Goal: Task Accomplishment & Management: Complete application form

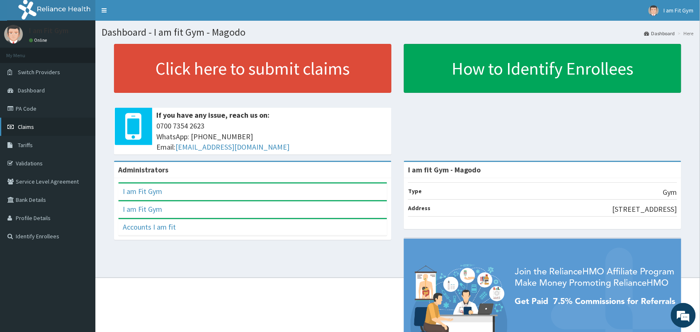
click at [30, 129] on span "Claims" at bounding box center [26, 126] width 16 height 7
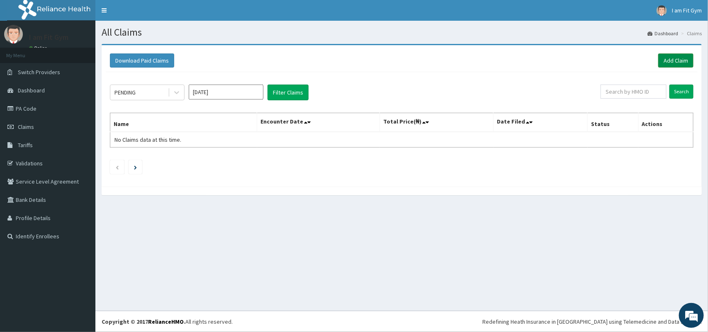
click at [676, 62] on link "Add Claim" at bounding box center [675, 60] width 35 height 14
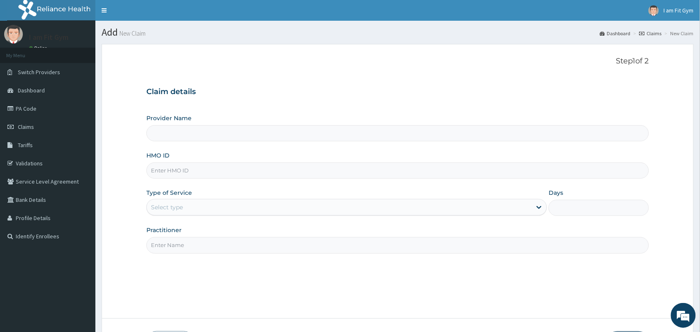
type input "I am fit Gym - Magodo"
type input "1"
click at [199, 174] on input "HMO ID" at bounding box center [397, 171] width 502 height 16
type input "nhy/10040/a"
click at [173, 256] on div "Step 1 of 2 Claim details Provider Name I am fit Gym - Magodo HMO ID nhy/10040/…" at bounding box center [397, 181] width 502 height 249
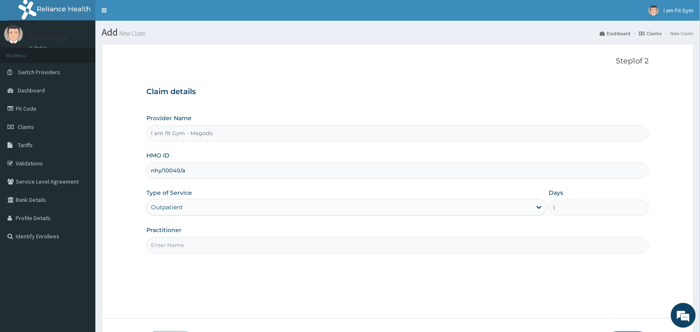
click at [175, 243] on input "Practitioner" at bounding box center [397, 245] width 502 height 16
type input "RAZZIE"
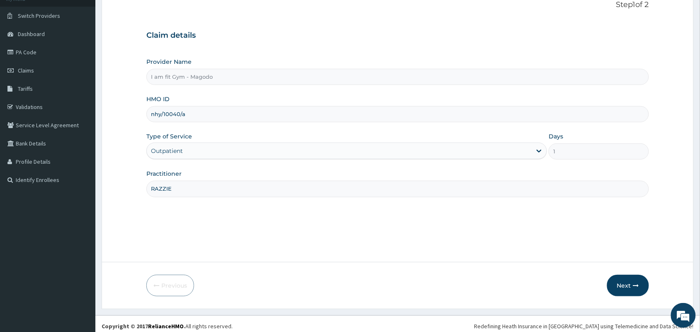
scroll to position [61, 0]
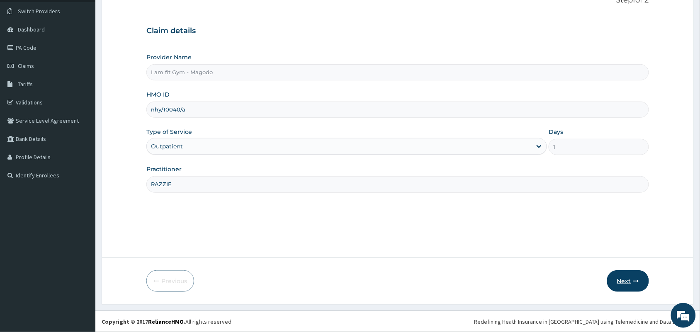
click at [638, 280] on icon "button" at bounding box center [636, 281] width 6 height 6
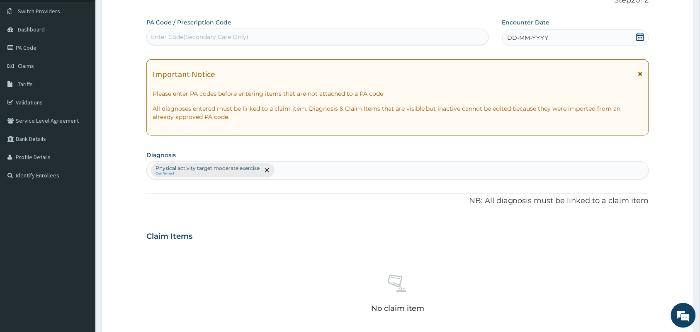
click at [174, 36] on div "Enter Code(Secondary Care Only)" at bounding box center [199, 37] width 97 height 8
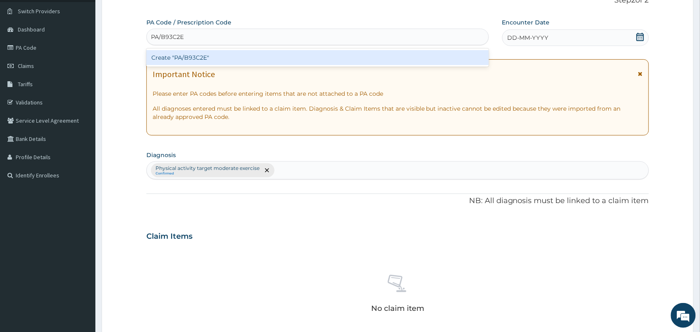
type input "PA/B93C2E"
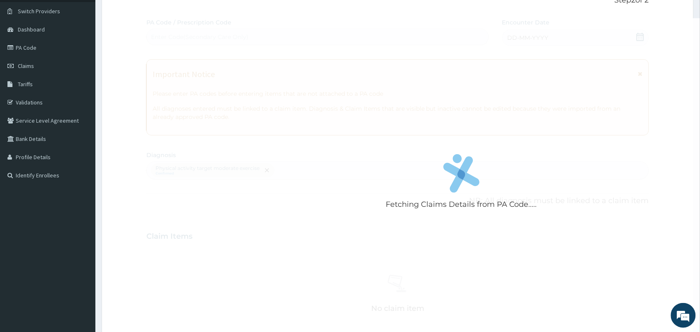
click at [534, 35] on div "Fetching Claims Details from PA Code..... PA Code / Prescription Code Enter Cod…" at bounding box center [397, 234] width 502 height 432
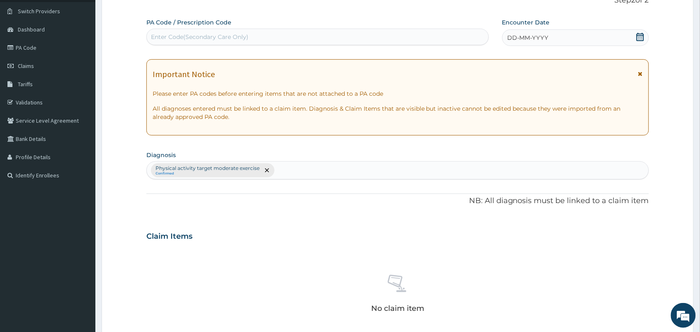
click at [391, 29] on div "Enter Code(Secondary Care Only)" at bounding box center [317, 37] width 342 height 17
type input "PA/B93C2E"
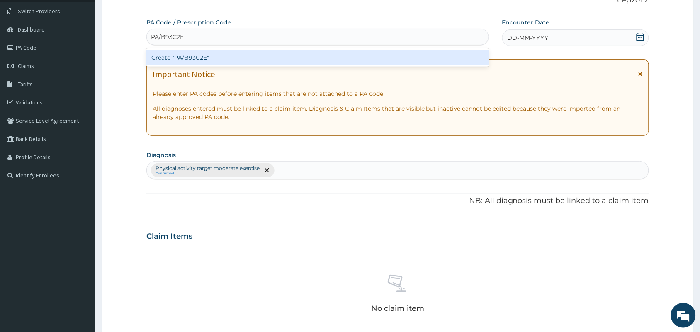
click at [397, 55] on div "Create "PA/B93C2E"" at bounding box center [317, 57] width 342 height 15
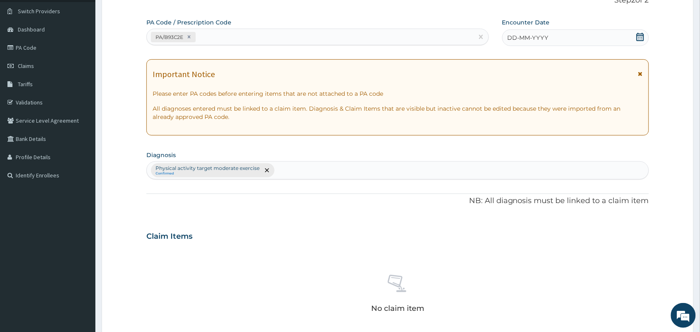
click at [554, 38] on div "DD-MM-YYYY" at bounding box center [575, 37] width 147 height 17
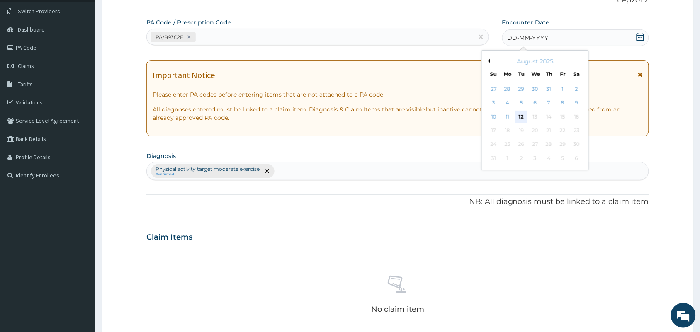
click at [520, 116] on div "12" at bounding box center [521, 117] width 12 height 12
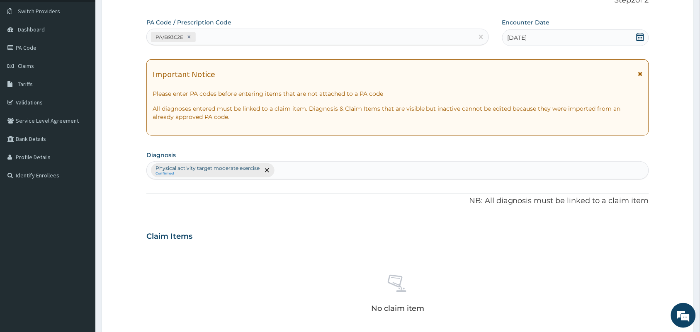
scroll to position [266, 0]
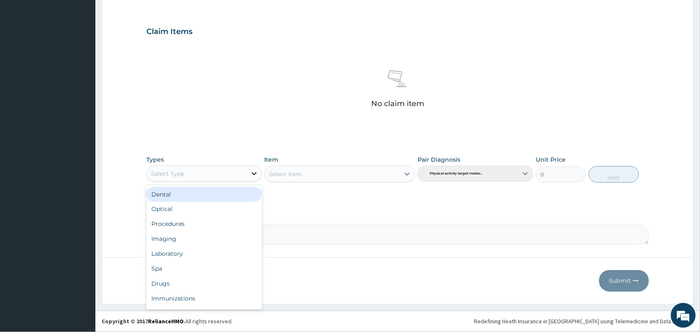
click at [247, 173] on div at bounding box center [254, 173] width 15 height 15
type input "g"
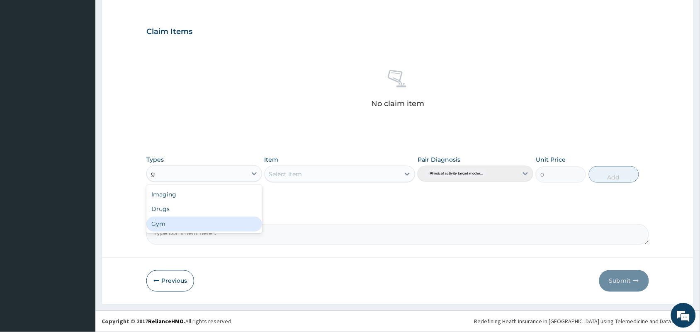
click at [223, 229] on div "Gym" at bounding box center [204, 224] width 116 height 15
click at [314, 175] on div "Select Item" at bounding box center [332, 173] width 135 height 13
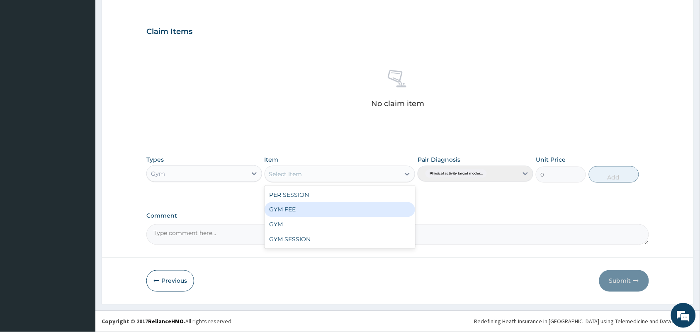
click at [306, 209] on div "GYM FEE" at bounding box center [339, 209] width 151 height 15
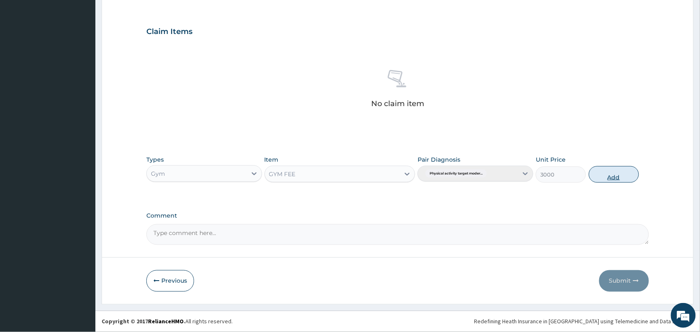
click at [614, 172] on button "Add" at bounding box center [614, 174] width 50 height 17
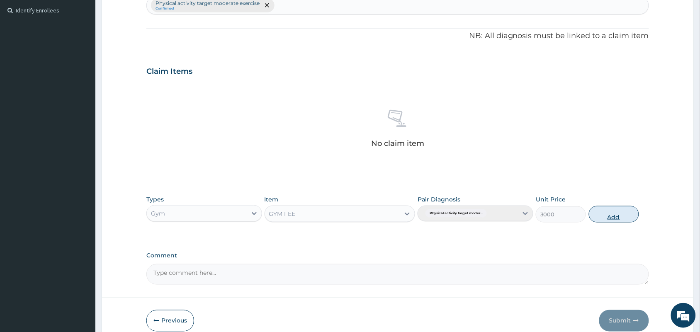
type input "0"
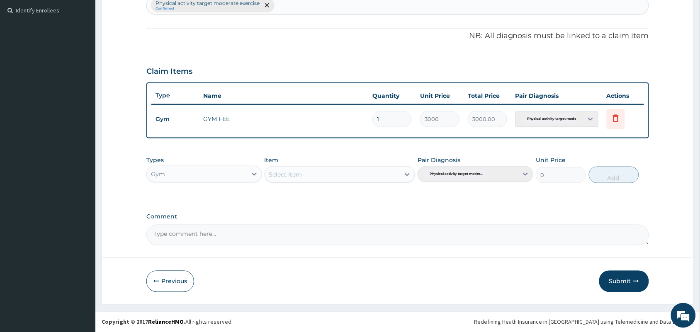
drag, startPoint x: 627, startPoint y: 283, endPoint x: 469, endPoint y: 133, distance: 217.6
click at [469, 133] on form "Step 2 of 2 PA Code / Prescription Code PA/B93C2E Encounter Date 12-08-2025 Imp…" at bounding box center [398, 61] width 592 height 487
click at [618, 274] on button "Submit" at bounding box center [624, 282] width 50 height 22
